Goal: Transaction & Acquisition: Book appointment/travel/reservation

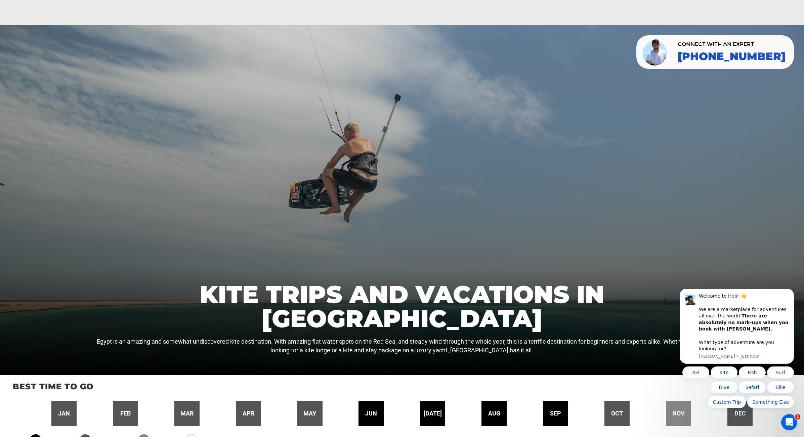
scroll to position [157, 0]
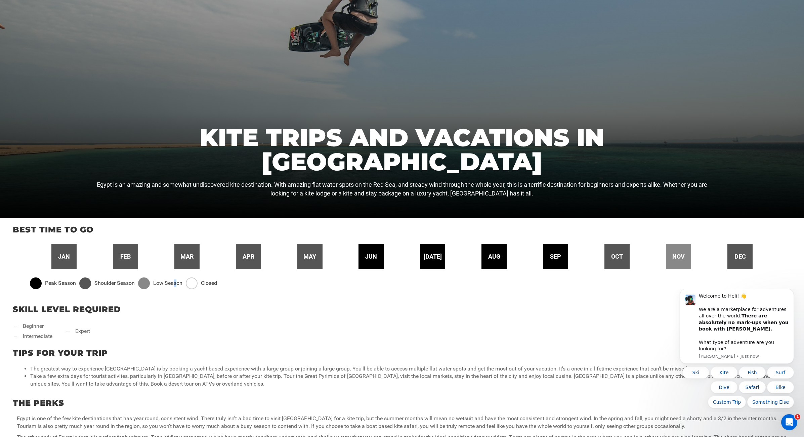
click at [177, 283] on span "Low Season" at bounding box center [167, 284] width 29 height 8
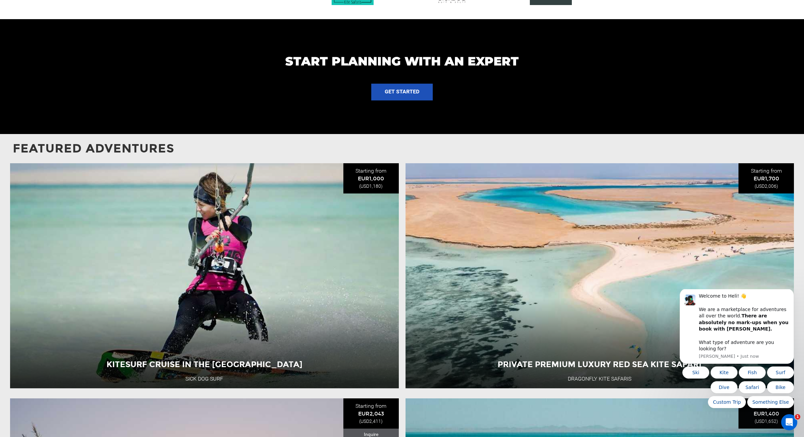
scroll to position [784, 0]
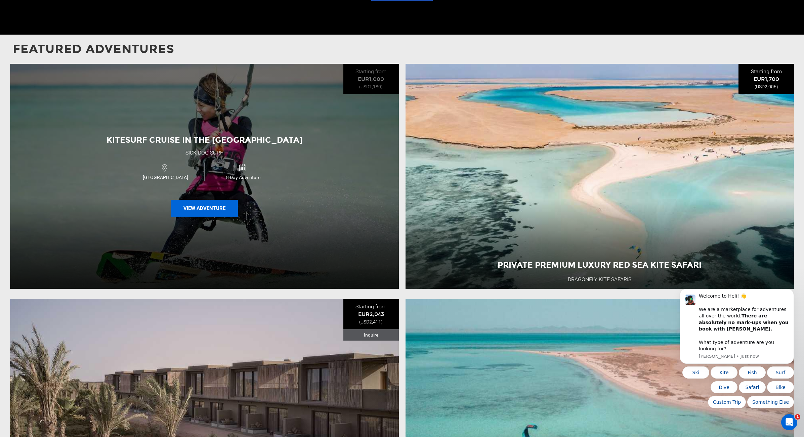
click at [211, 207] on button "View Adventure" at bounding box center [204, 208] width 67 height 17
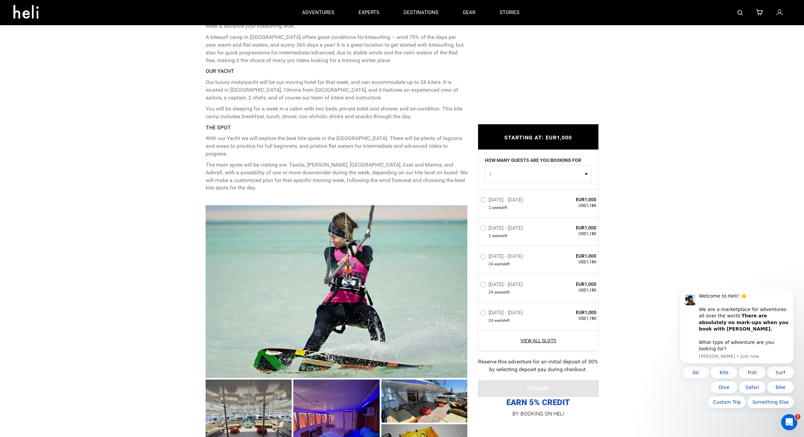
scroll to position [470, 0]
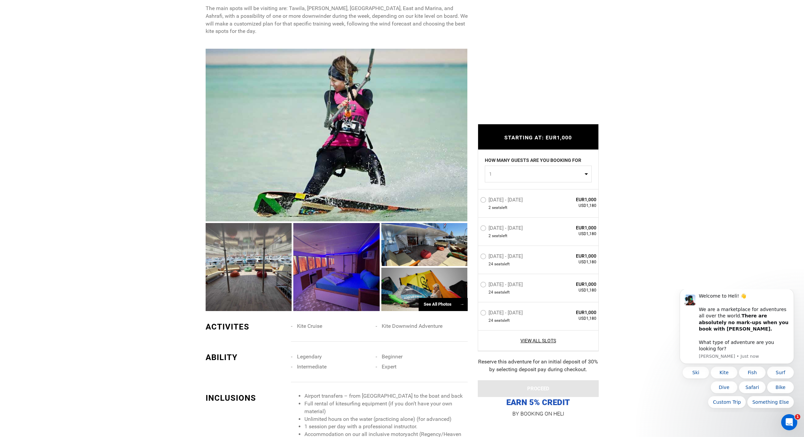
click at [273, 282] on div at bounding box center [249, 267] width 86 height 88
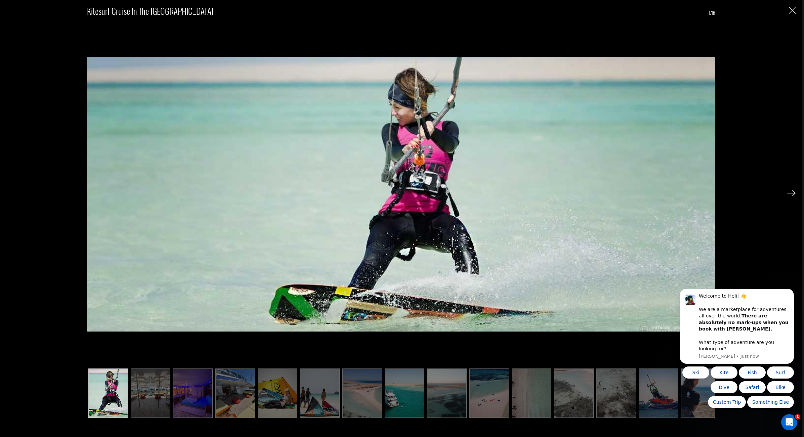
scroll to position [627, 0]
click at [411, 394] on img at bounding box center [405, 393] width 40 height 49
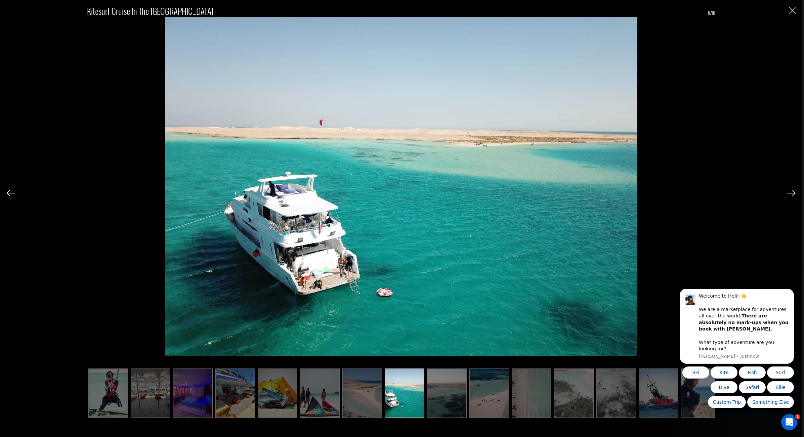
click at [237, 390] on img at bounding box center [235, 393] width 40 height 49
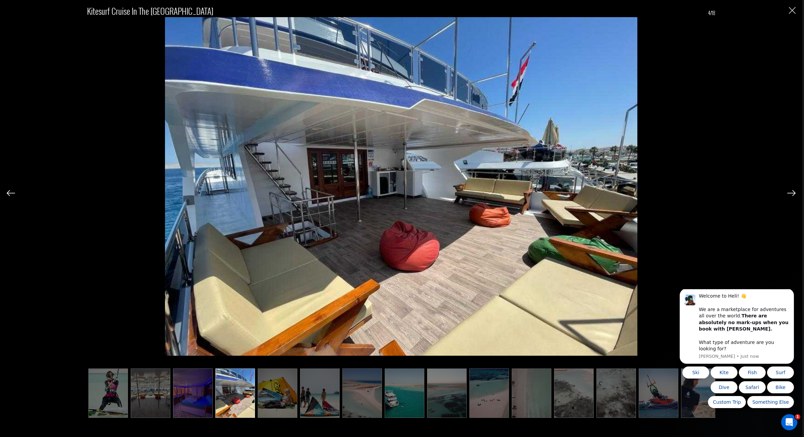
click at [658, 407] on img at bounding box center [659, 393] width 40 height 49
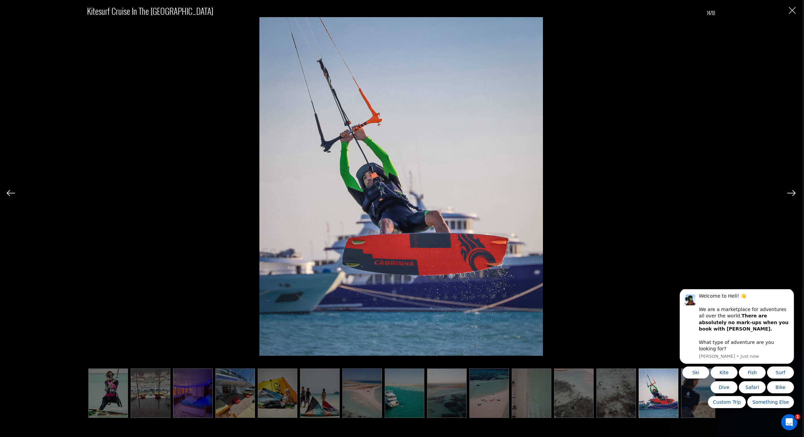
scroll to position [0, 134]
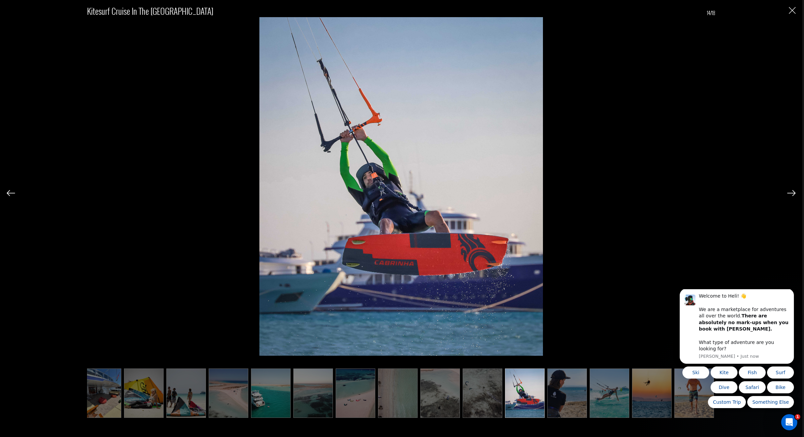
click at [613, 406] on img at bounding box center [610, 393] width 40 height 49
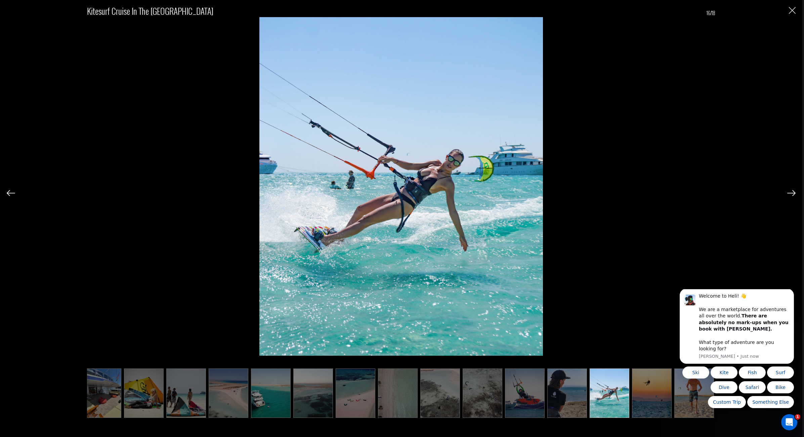
click at [351, 407] on img at bounding box center [356, 393] width 40 height 49
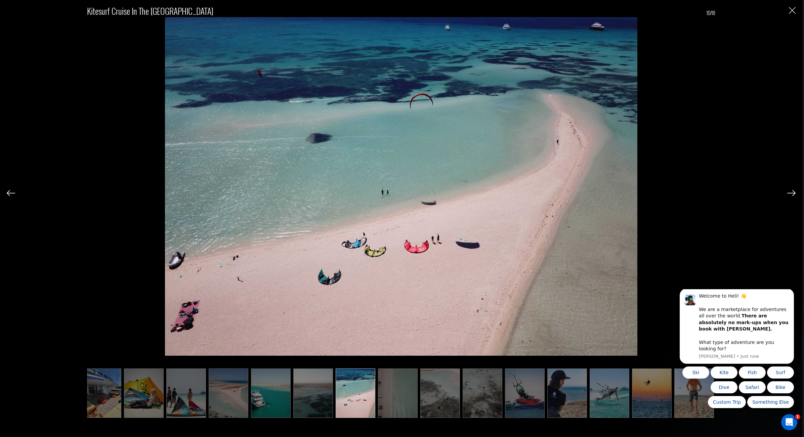
scroll to position [0, 0]
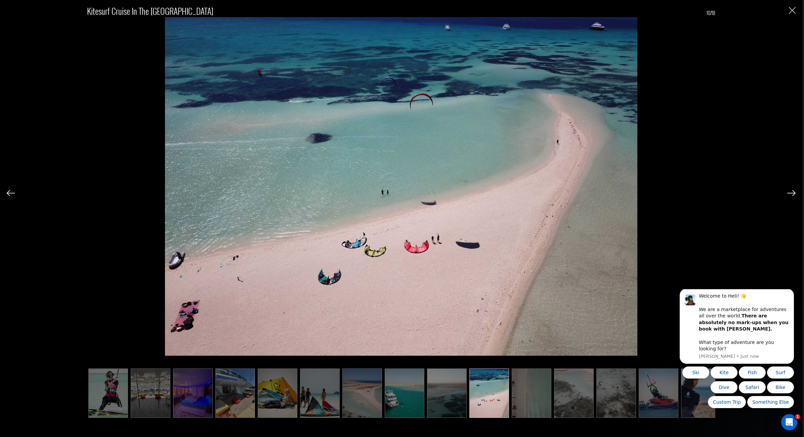
click at [270, 403] on img at bounding box center [278, 393] width 40 height 49
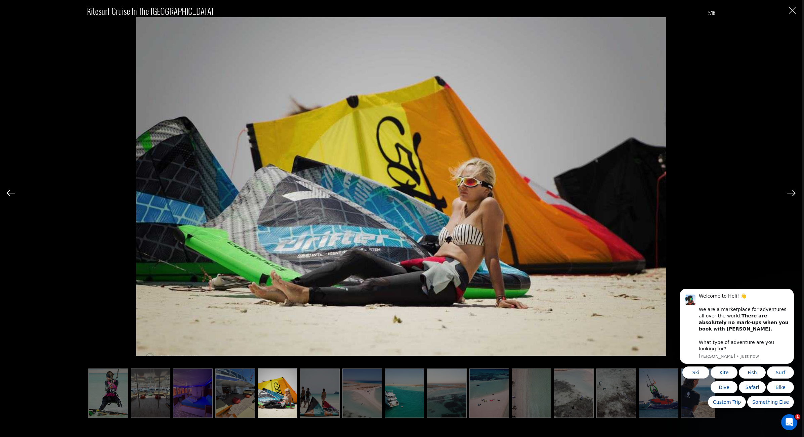
click at [139, 391] on img at bounding box center [151, 393] width 40 height 49
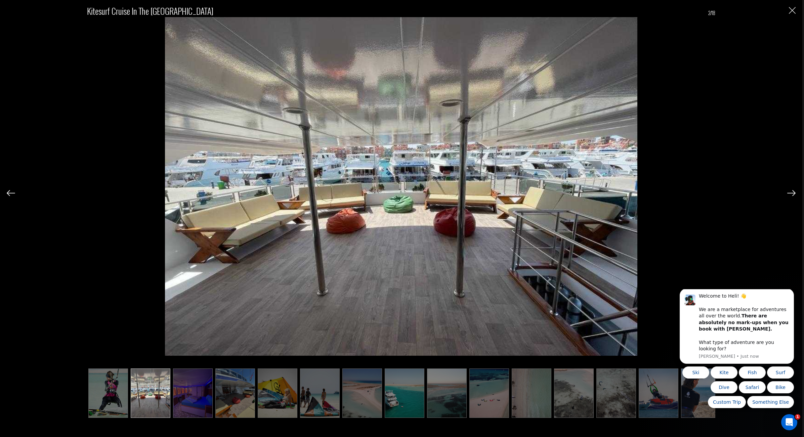
click at [108, 390] on img at bounding box center [108, 393] width 40 height 49
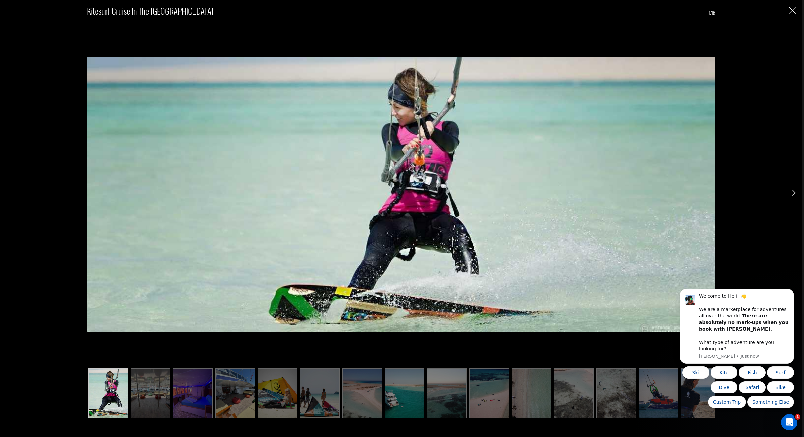
click at [794, 11] on img "Close" at bounding box center [792, 10] width 7 height 7
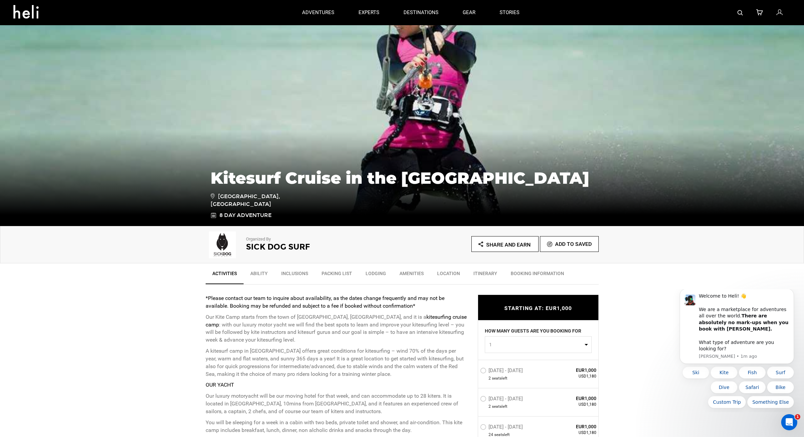
click at [334, 273] on link "Packing List" at bounding box center [337, 275] width 44 height 17
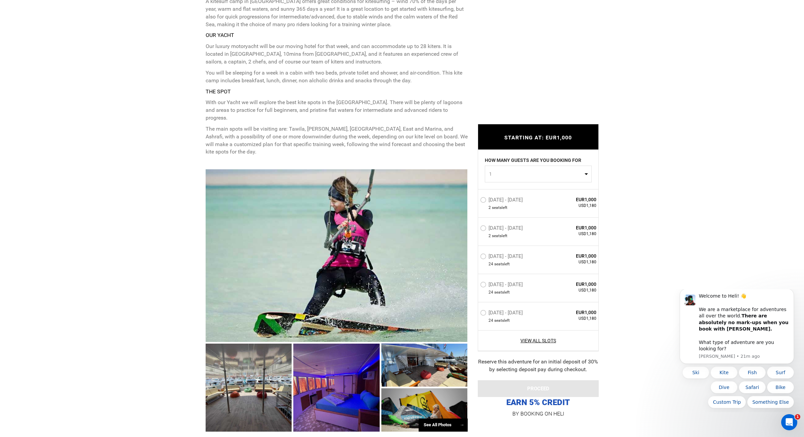
scroll to position [470, 0]
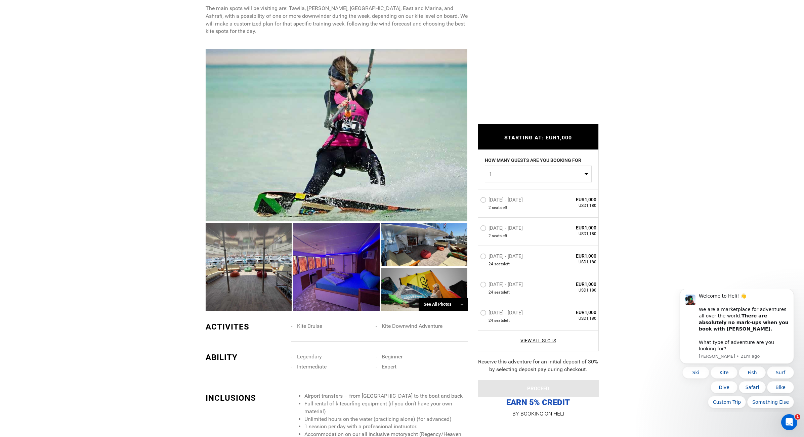
click at [337, 286] on div at bounding box center [336, 267] width 86 height 88
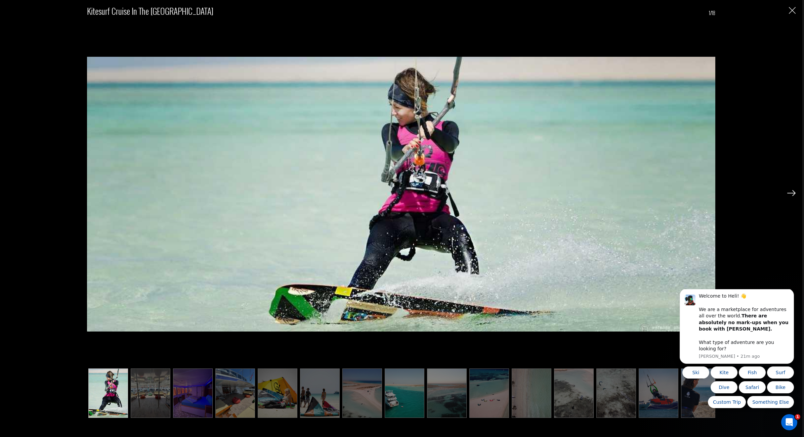
click at [200, 397] on img at bounding box center [193, 393] width 40 height 49
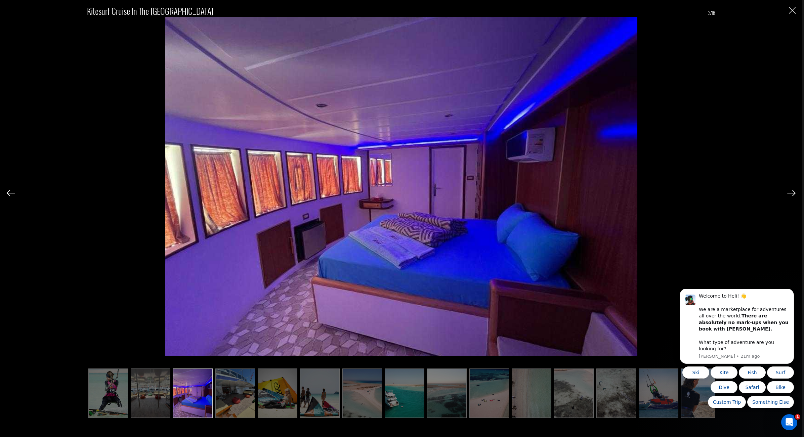
click at [227, 401] on img at bounding box center [235, 393] width 40 height 49
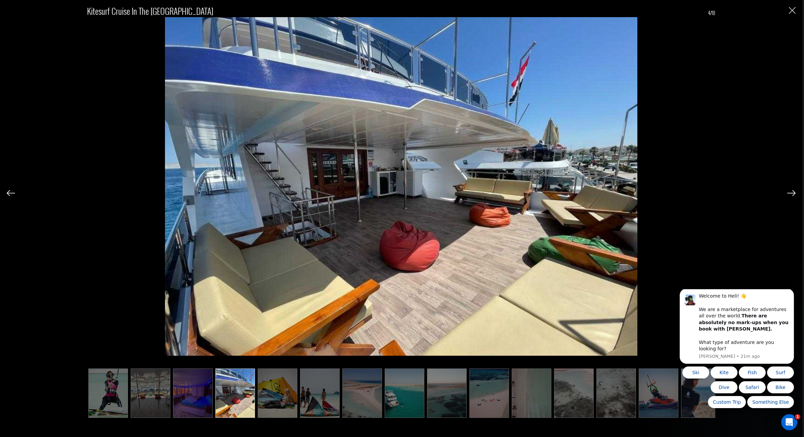
click at [264, 403] on img at bounding box center [278, 393] width 40 height 49
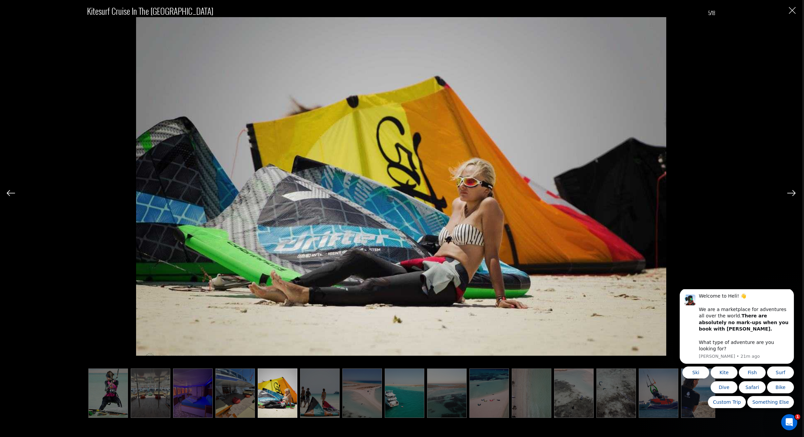
click at [312, 406] on img at bounding box center [320, 393] width 40 height 49
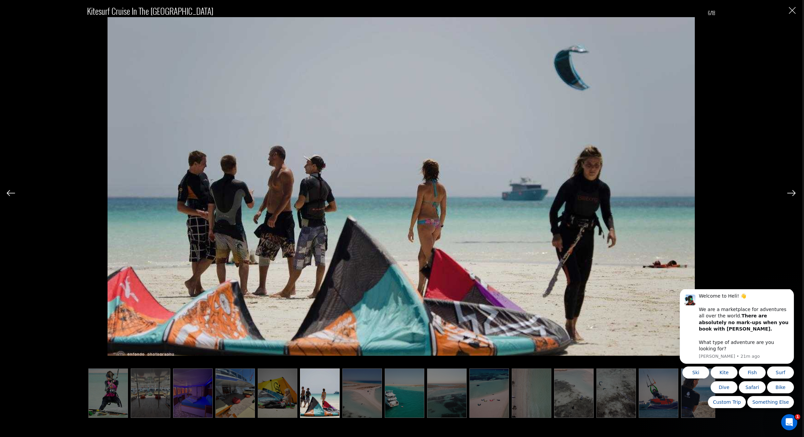
click at [376, 406] on img at bounding box center [362, 393] width 40 height 49
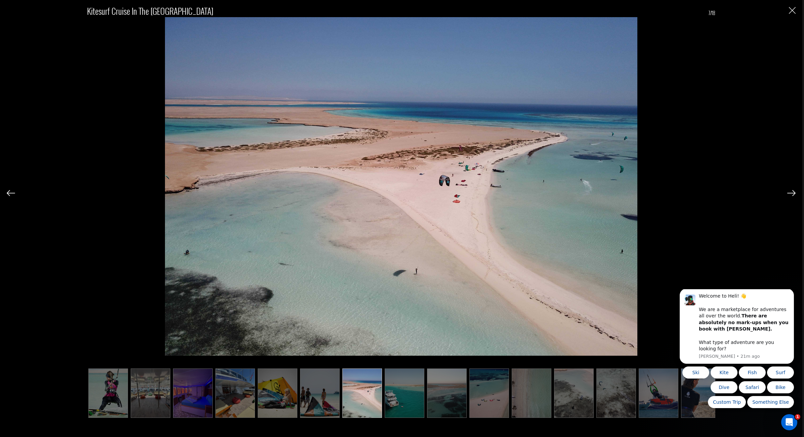
click at [406, 407] on img at bounding box center [405, 393] width 40 height 49
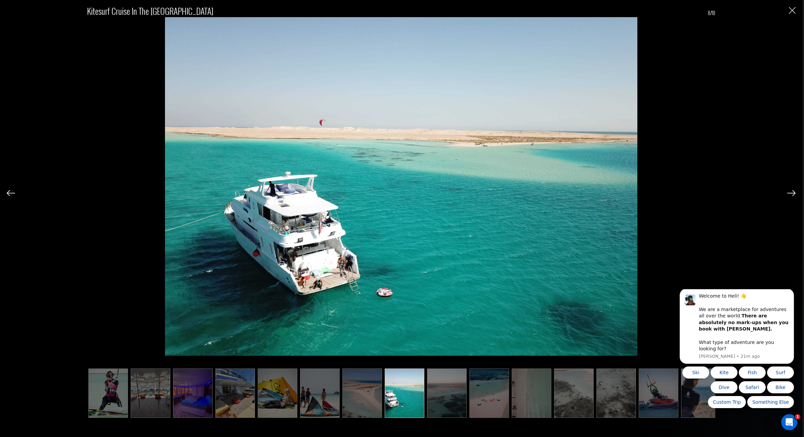
click at [449, 403] on img at bounding box center [447, 393] width 40 height 49
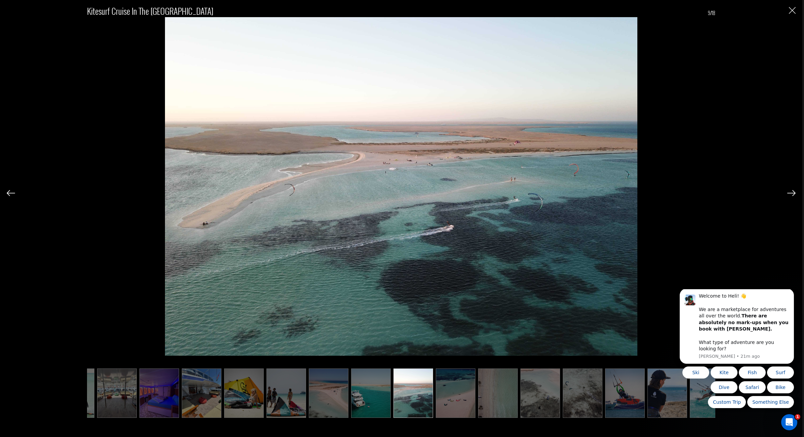
scroll to position [0, 34]
click at [450, 396] on img at bounding box center [456, 393] width 40 height 49
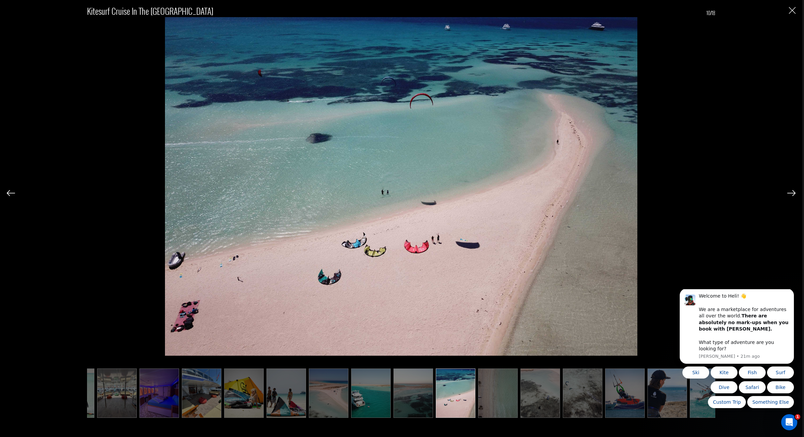
click at [485, 398] on ul at bounding box center [401, 393] width 628 height 49
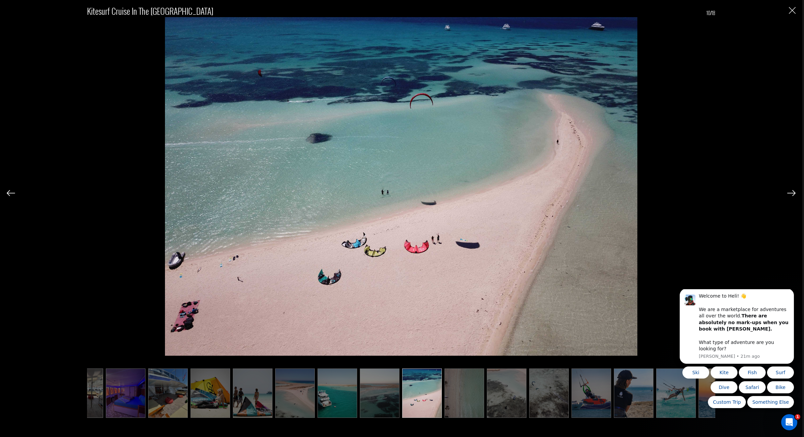
click at [462, 394] on img at bounding box center [465, 393] width 40 height 49
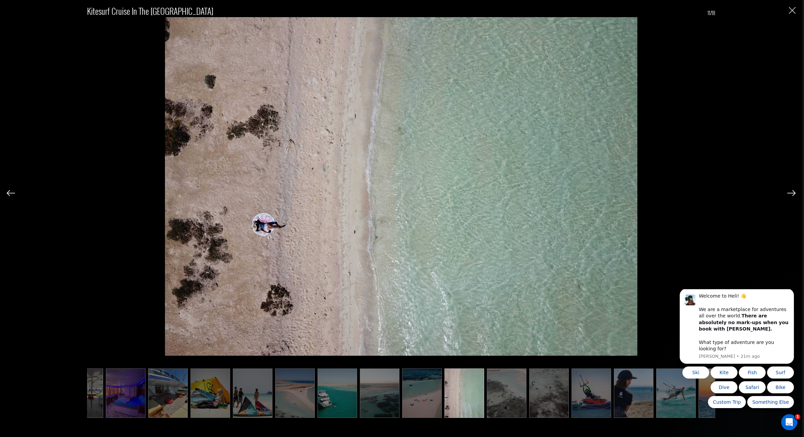
click at [529, 398] on img at bounding box center [549, 393] width 40 height 49
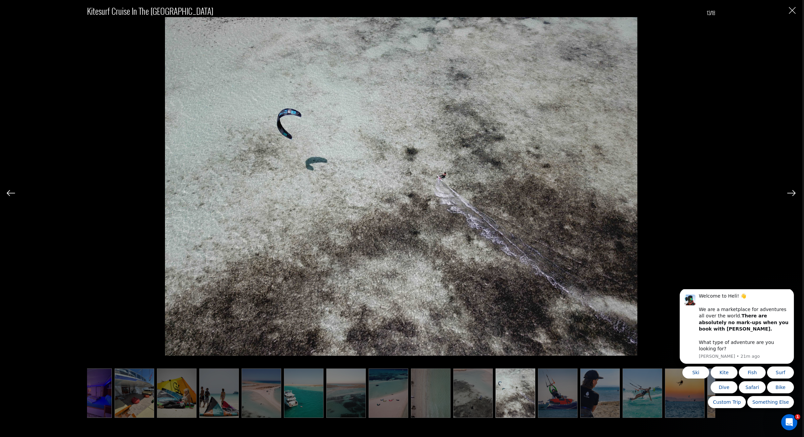
scroll to position [0, 134]
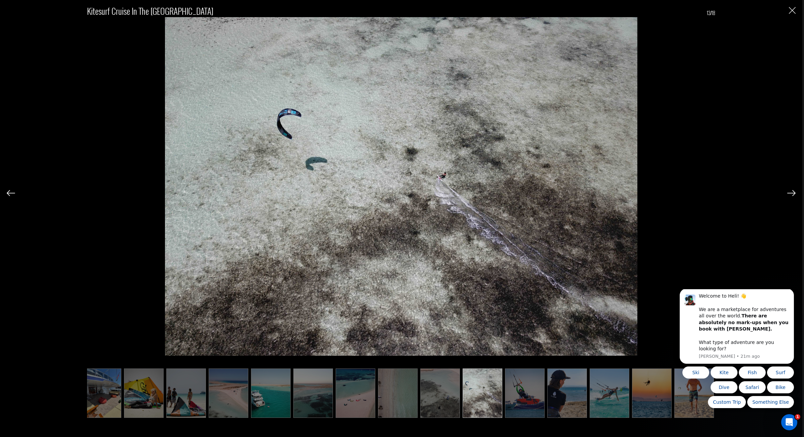
click at [795, 12] on img "Close" at bounding box center [792, 10] width 7 height 7
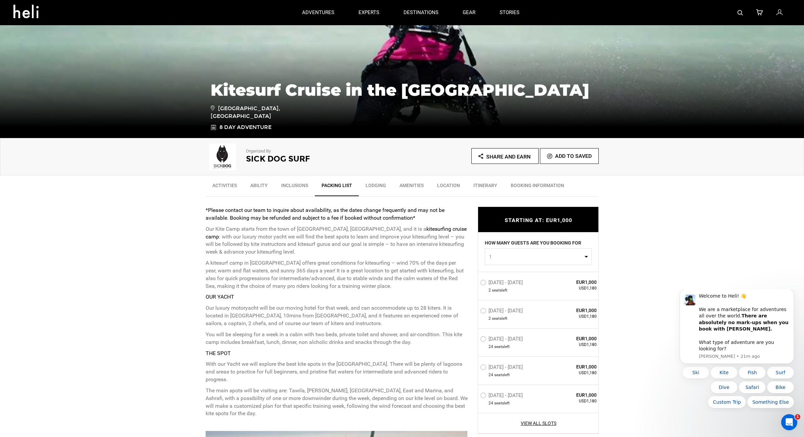
scroll to position [0, 0]
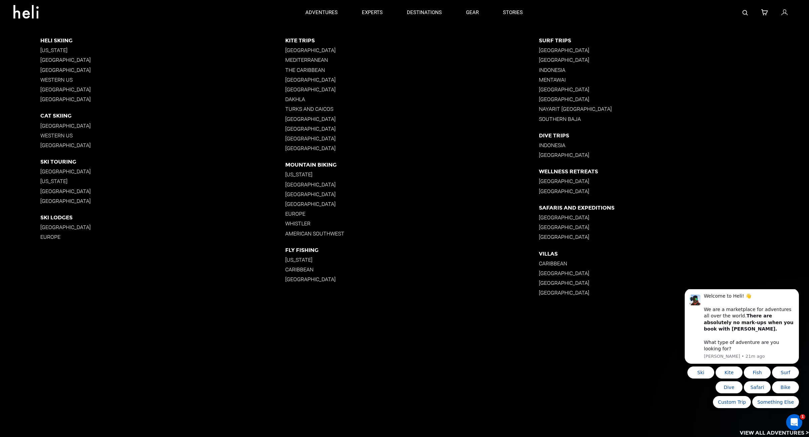
click at [302, 71] on p "The Caribbean" at bounding box center [412, 70] width 254 height 6
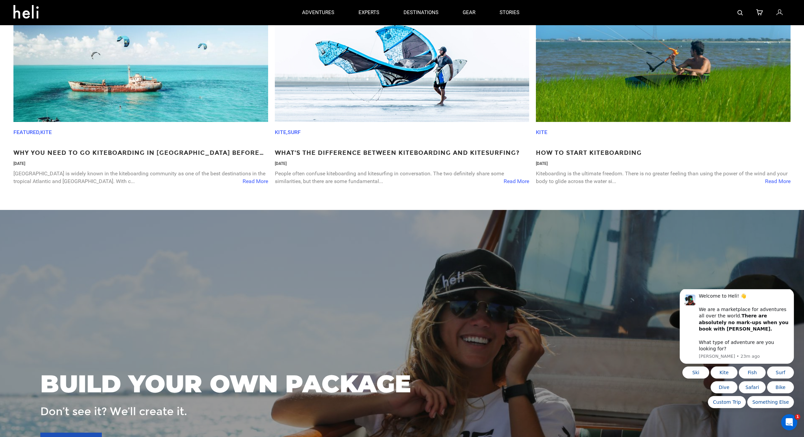
scroll to position [941, 0]
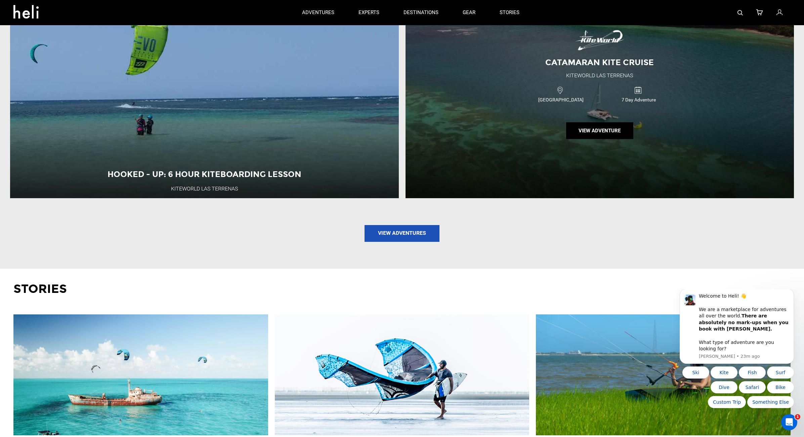
click at [689, 161] on div "Catamaran Kite Cruise Kiteworld [GEOGRAPHIC_DATA] [GEOGRAPHIC_DATA] 7 Day Adven…" at bounding box center [600, 85] width 389 height 225
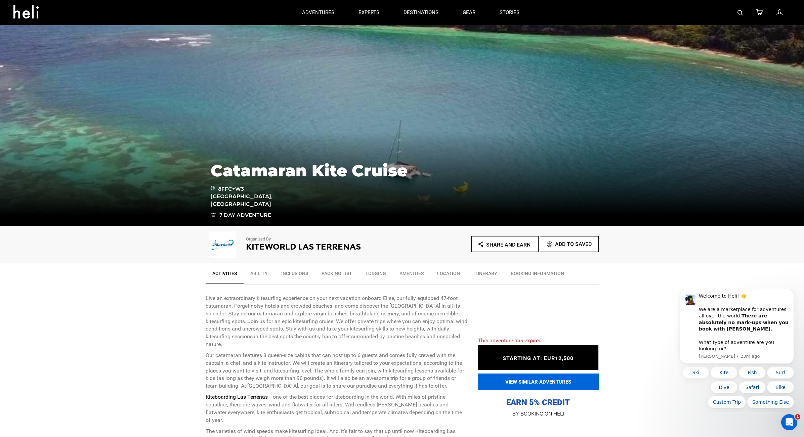
click at [550, 382] on button "VIEW SIMILAR ADVENTURES" at bounding box center [538, 382] width 121 height 17
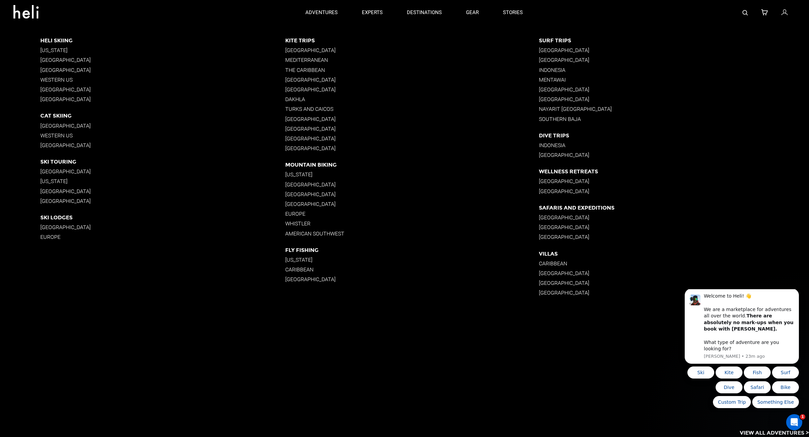
click at [317, 70] on p "The Caribbean" at bounding box center [412, 70] width 254 height 6
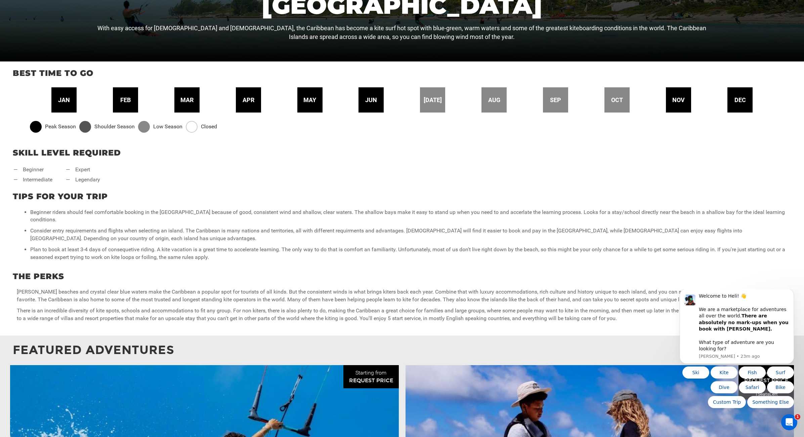
scroll to position [784, 0]
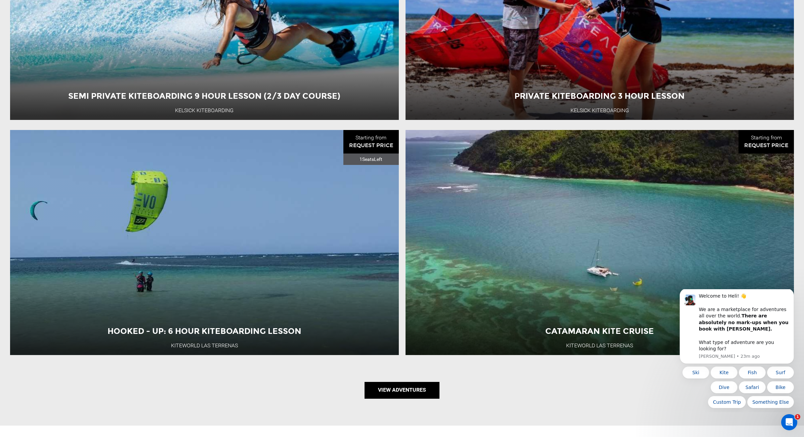
click at [393, 395] on link "View Adventures" at bounding box center [402, 390] width 75 height 17
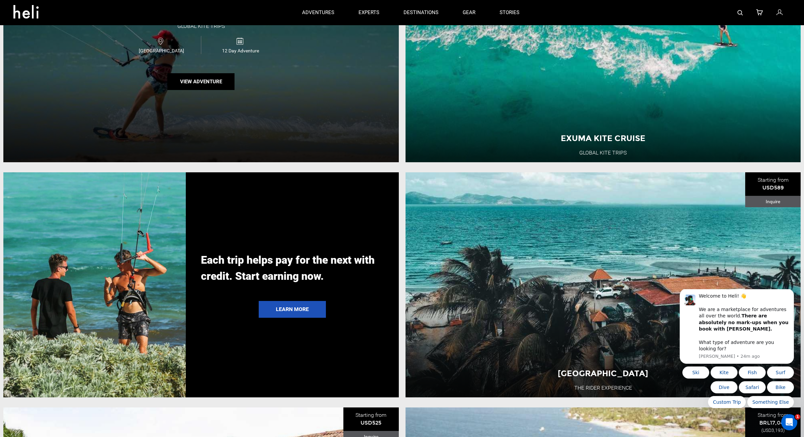
scroll to position [1254, 0]
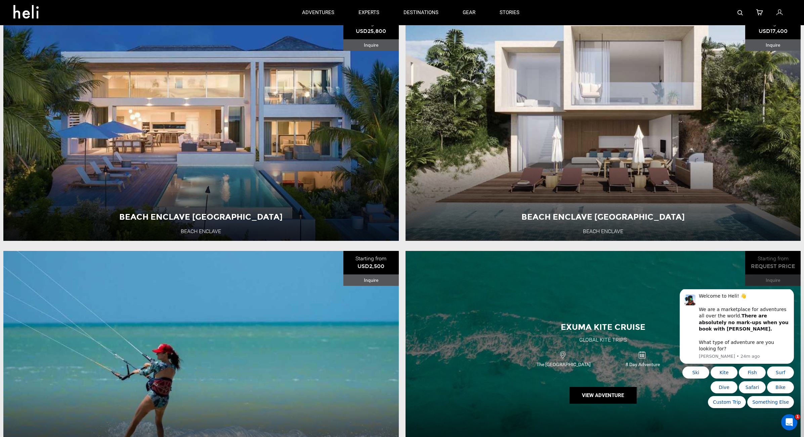
click at [537, 290] on div "Exuma Kite cruise Global Kite Trips The Bahamas 8 Day Adventure View Adventure" at bounding box center [604, 363] width 396 height 225
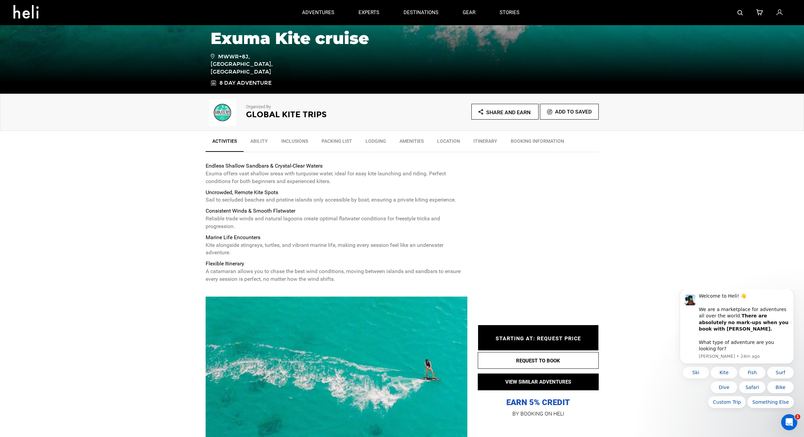
scroll to position [33, 0]
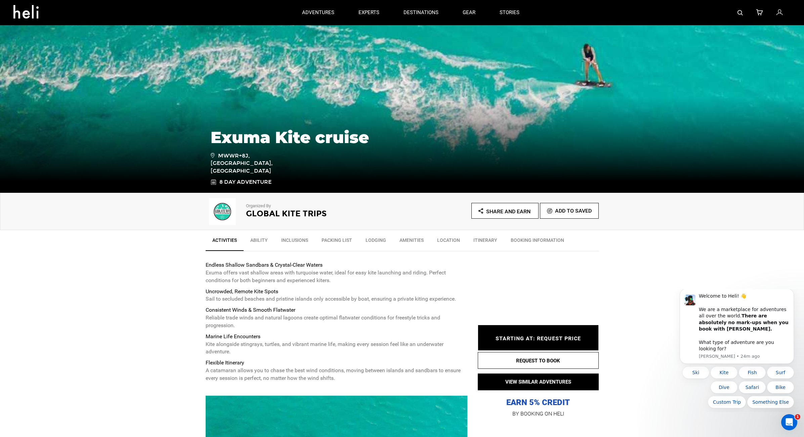
click at [566, 339] on span "STARTING AT: REQUEST PRICE" at bounding box center [538, 339] width 85 height 6
click at [575, 360] on button "REQUEST TO BOOK" at bounding box center [538, 360] width 121 height 17
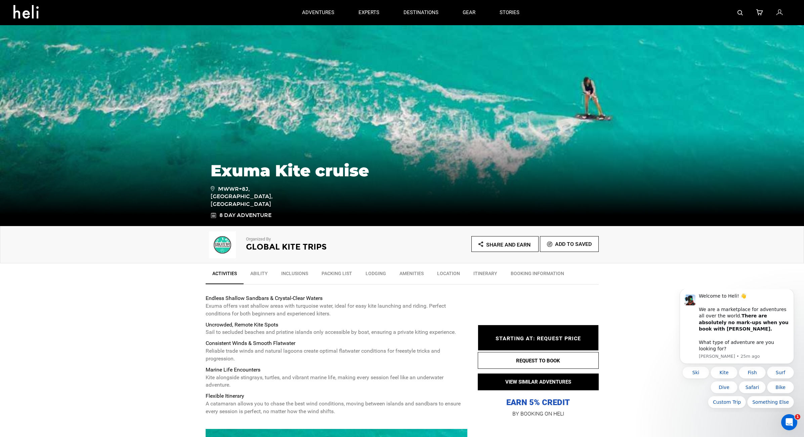
click at [545, 275] on link "BOOKING INFORMATION" at bounding box center [537, 275] width 67 height 17
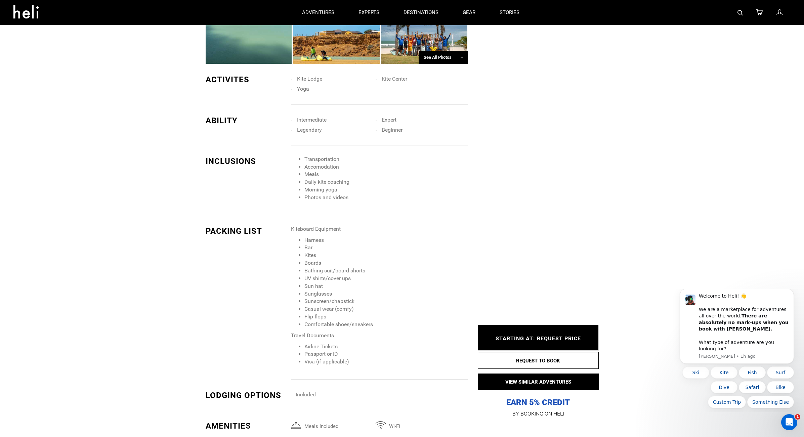
scroll to position [470, 0]
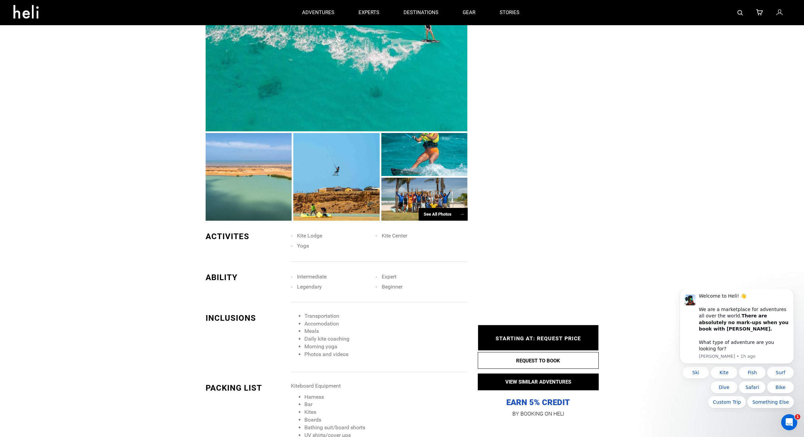
click at [421, 198] on div at bounding box center [424, 199] width 86 height 43
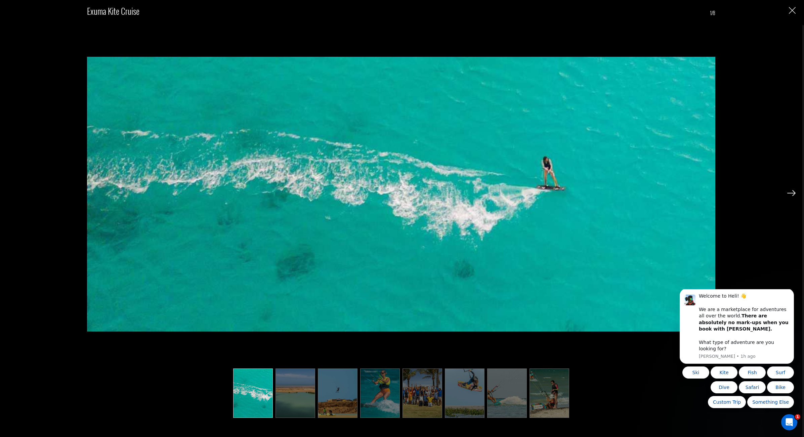
click at [544, 395] on img at bounding box center [550, 393] width 40 height 49
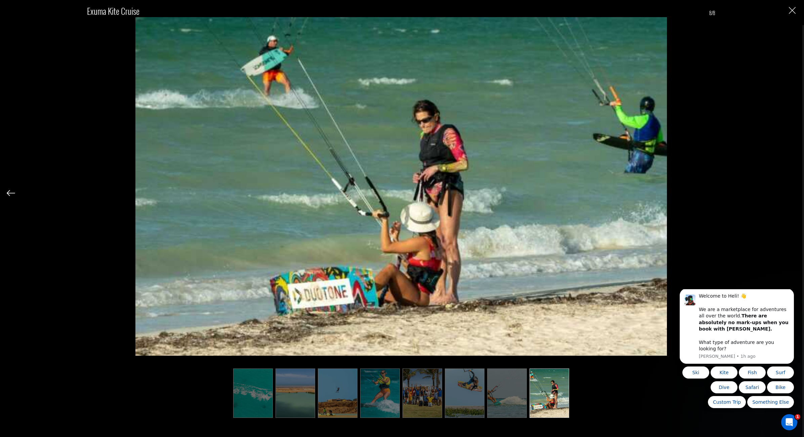
click at [509, 396] on img at bounding box center [507, 393] width 40 height 49
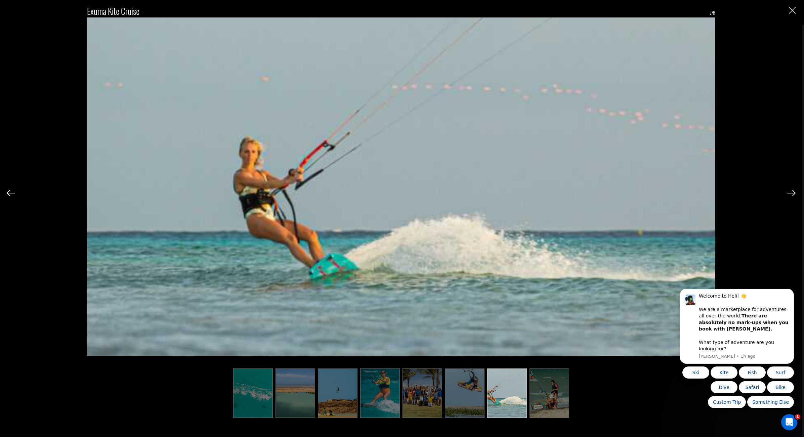
click at [469, 393] on img at bounding box center [465, 393] width 40 height 49
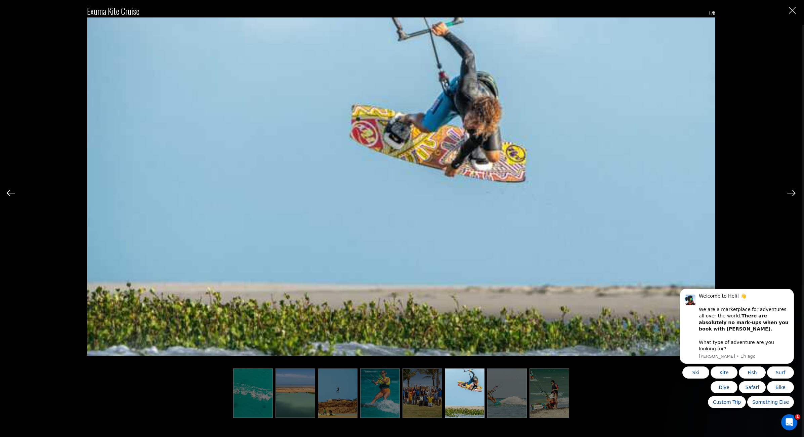
click at [425, 398] on img at bounding box center [423, 393] width 40 height 49
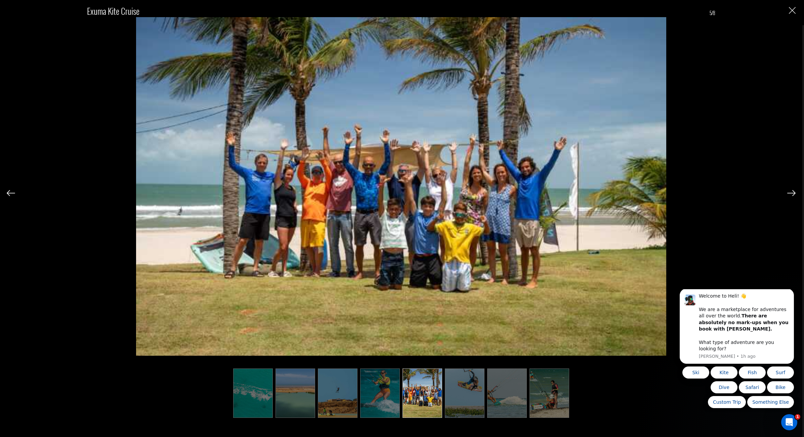
click at [387, 394] on img at bounding box center [380, 393] width 40 height 49
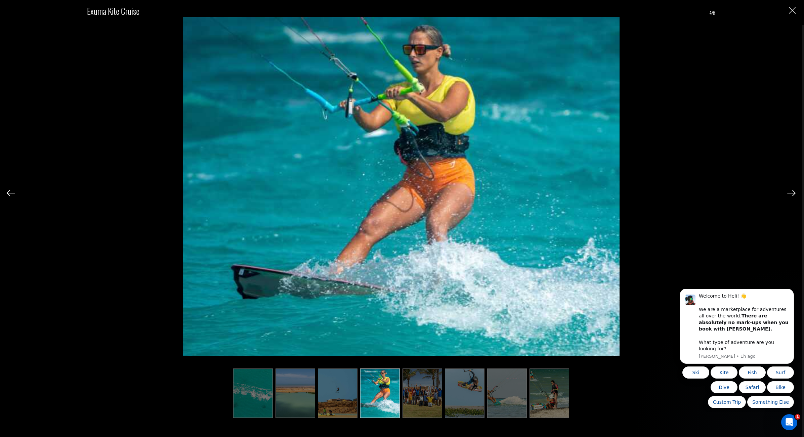
click at [353, 387] on img at bounding box center [338, 393] width 40 height 49
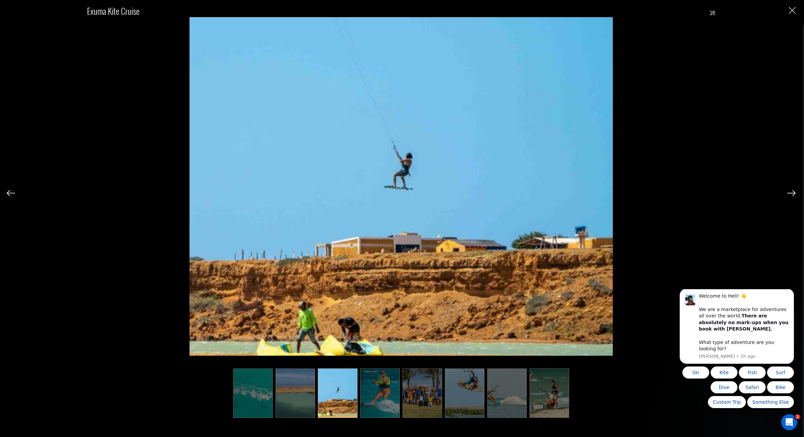
click at [305, 386] on img at bounding box center [296, 393] width 40 height 49
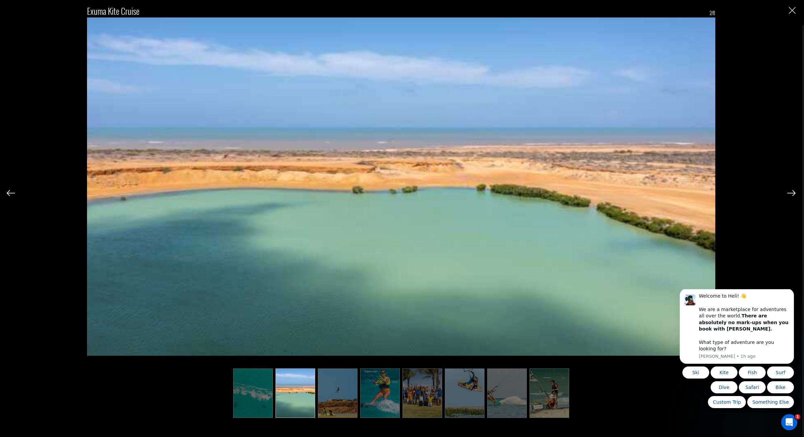
click at [280, 385] on img at bounding box center [296, 393] width 40 height 49
drag, startPoint x: 289, startPoint y: 400, endPoint x: 262, endPoint y: 393, distance: 28.1
click at [288, 399] on img at bounding box center [296, 393] width 40 height 49
click at [257, 392] on img at bounding box center [253, 393] width 40 height 49
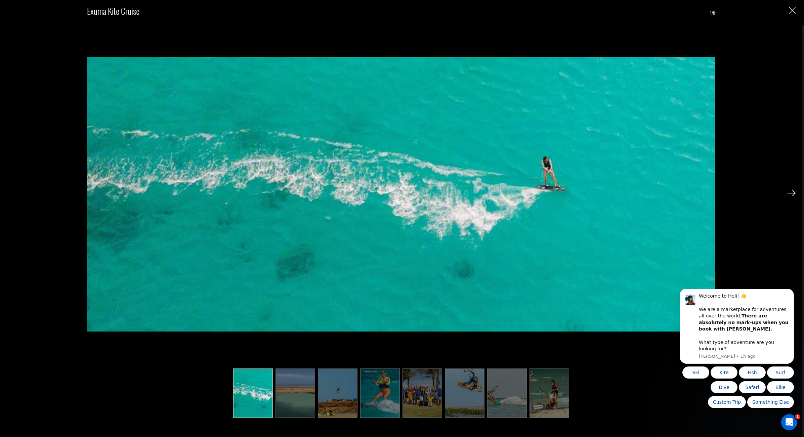
click at [791, 12] on img "Close" at bounding box center [792, 10] width 7 height 7
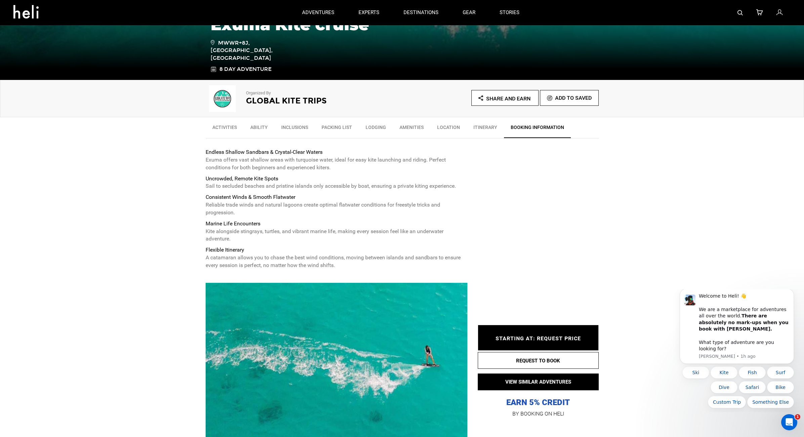
scroll to position [0, 0]
